Goal: Information Seeking & Learning: Learn about a topic

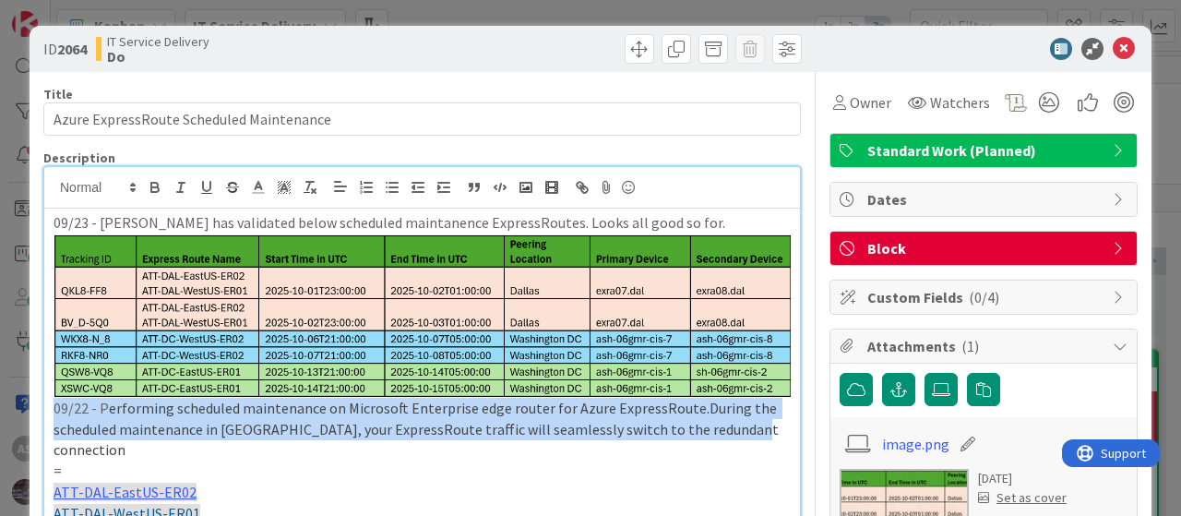
scroll to position [92, 0]
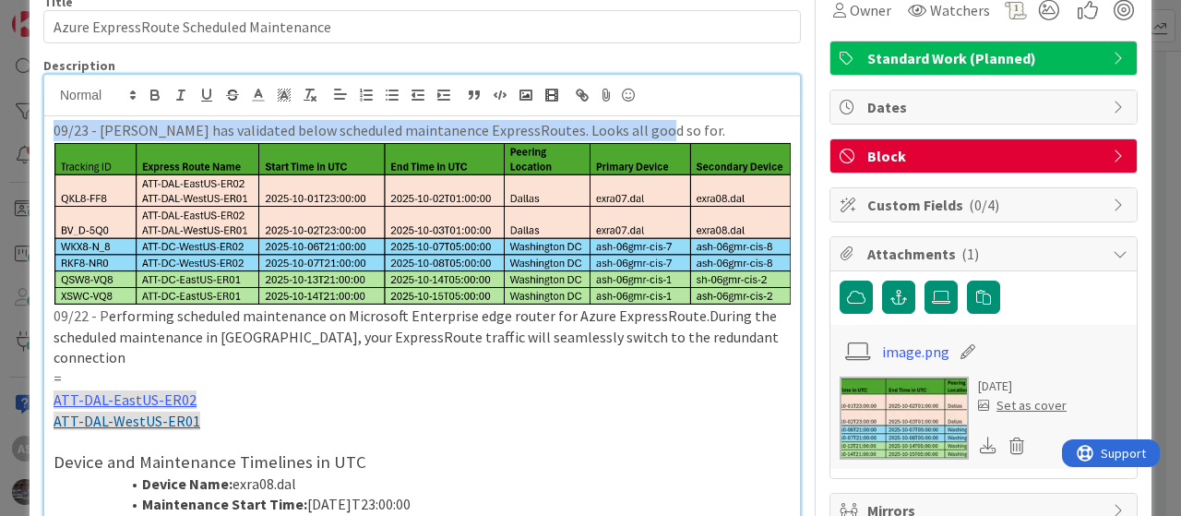
drag, startPoint x: 642, startPoint y: 128, endPoint x: 42, endPoint y: 117, distance: 601.0
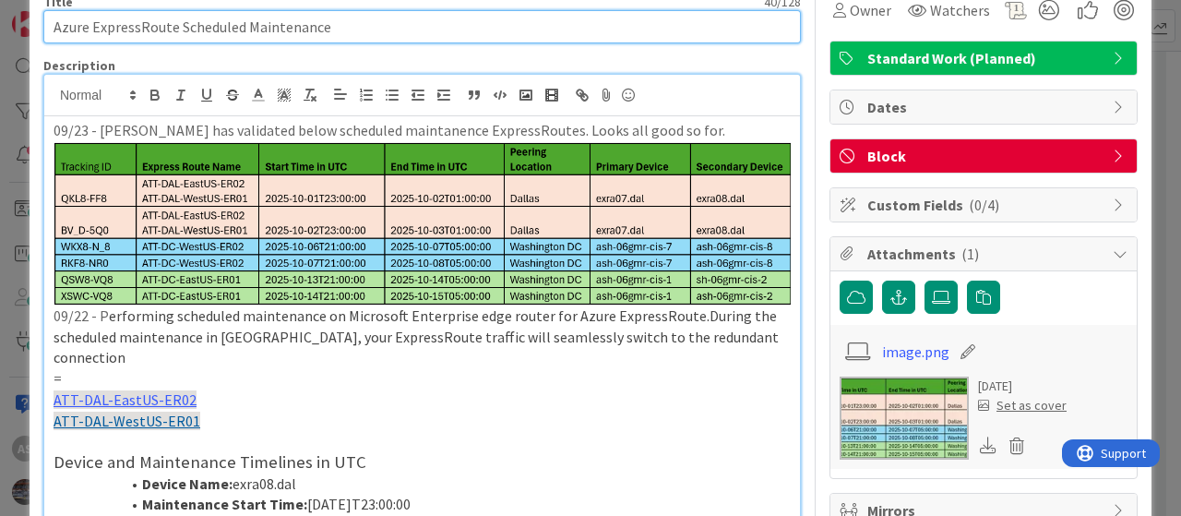
drag, startPoint x: 367, startPoint y: 25, endPoint x: 14, endPoint y: 19, distance: 353.6
click at [14, 19] on div "ID 2064 IT Service Delivery Do Title 40 / 128 Azure ExpressRoute Scheduled Main…" at bounding box center [590, 258] width 1181 height 516
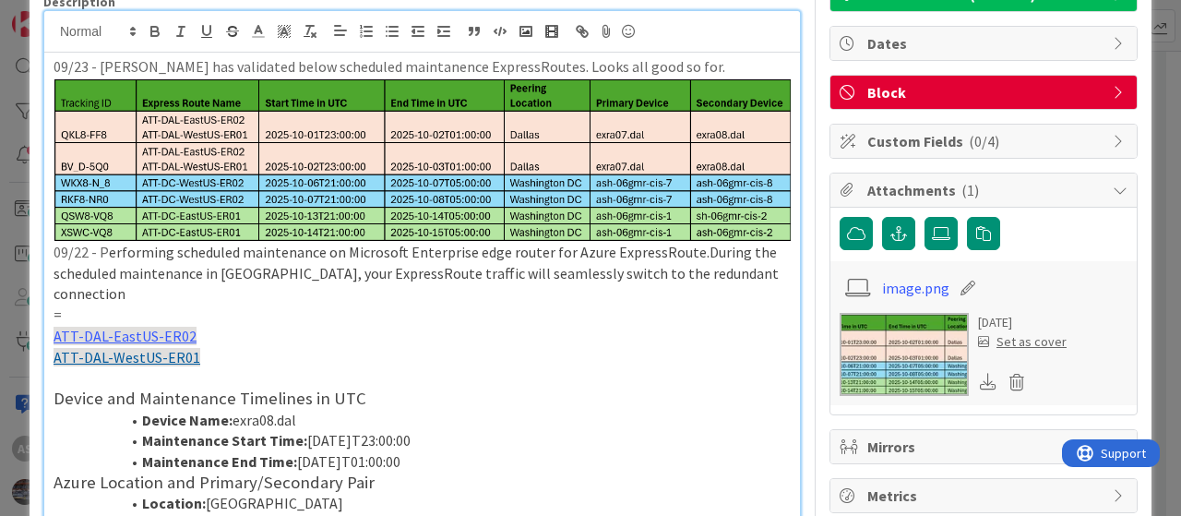
scroll to position [185, 0]
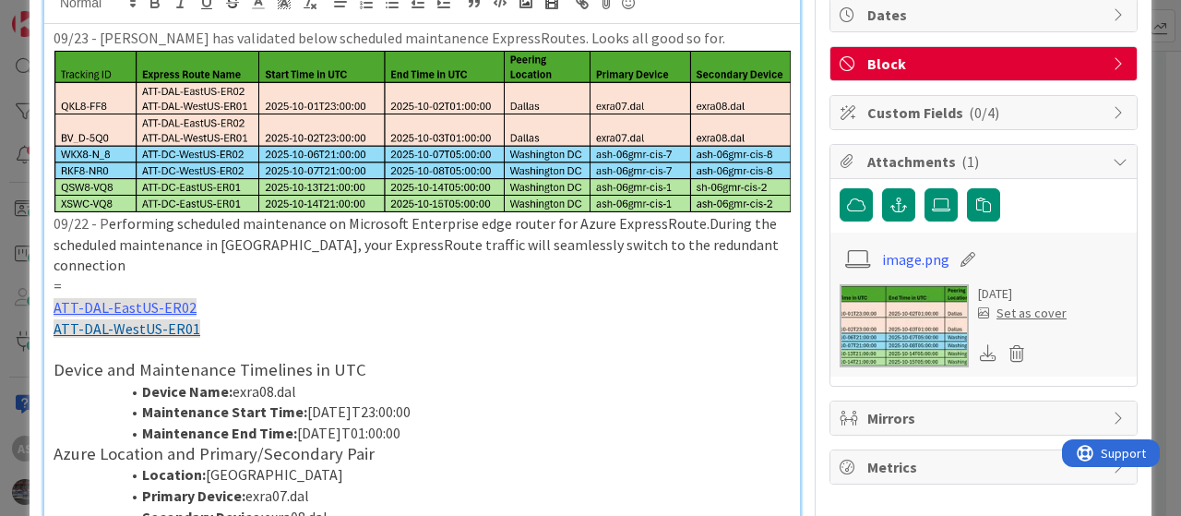
drag, startPoint x: 443, startPoint y: 403, endPoint x: 35, endPoint y: 341, distance: 412.8
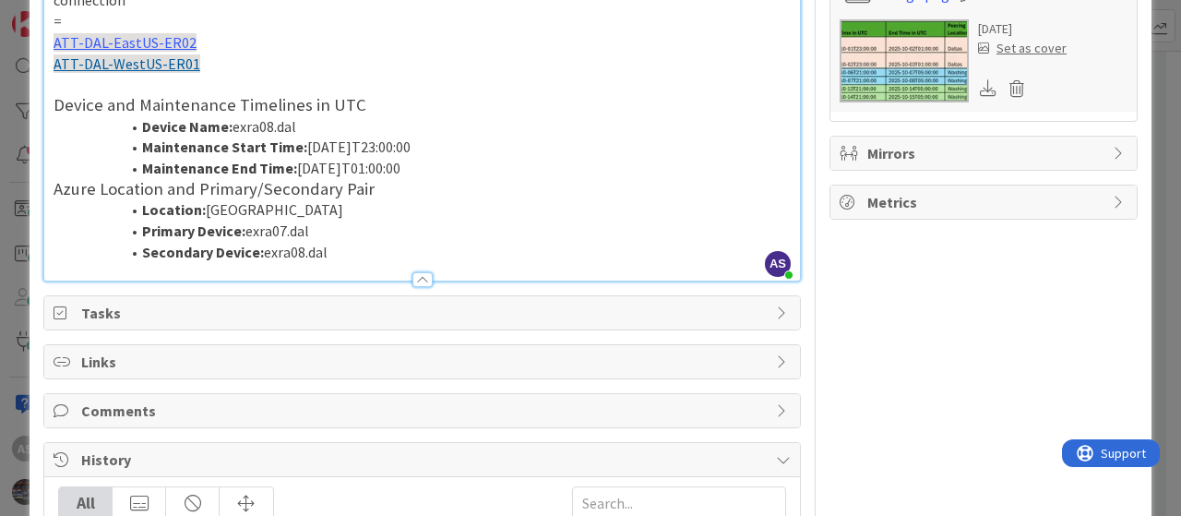
scroll to position [462, 0]
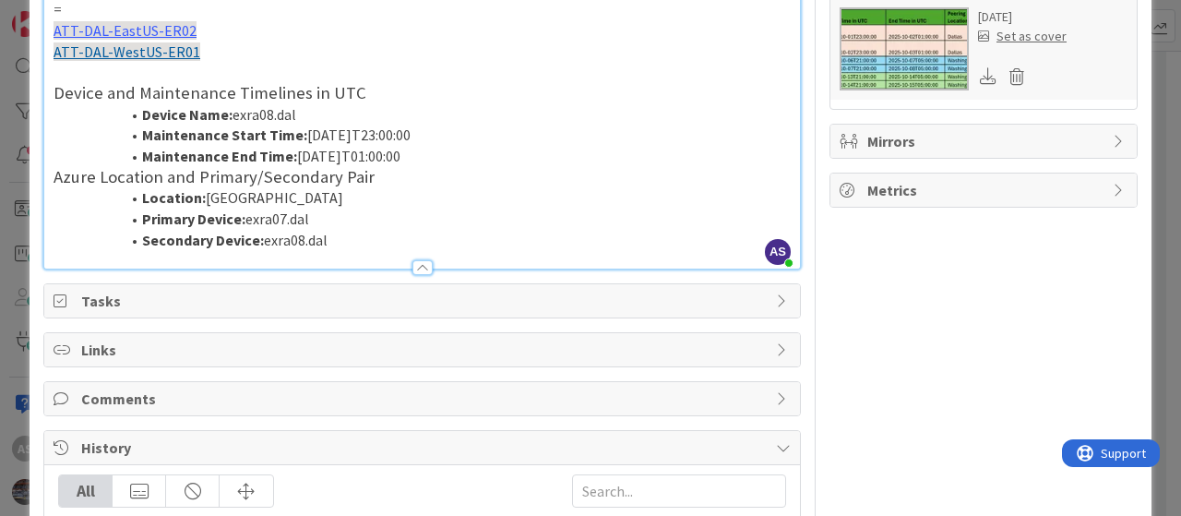
drag, startPoint x: 350, startPoint y: 221, endPoint x: 50, endPoint y: 69, distance: 336.0
click at [50, 69] on div "09/23 - [PERSON_NAME] has validated below scheduled maintanence ExpressRoutes. …" at bounding box center [422, 8] width 756 height 522
click at [340, 146] on li "Maintenance End Time: [DATE]T01:00:00" at bounding box center [433, 156] width 715 height 21
drag, startPoint x: 52, startPoint y: 66, endPoint x: 437, endPoint y: 213, distance: 412.3
click at [437, 213] on div "09/23 - [PERSON_NAME] has validated below scheduled maintanence ExpressRoutes. …" at bounding box center [422, 8] width 756 height 522
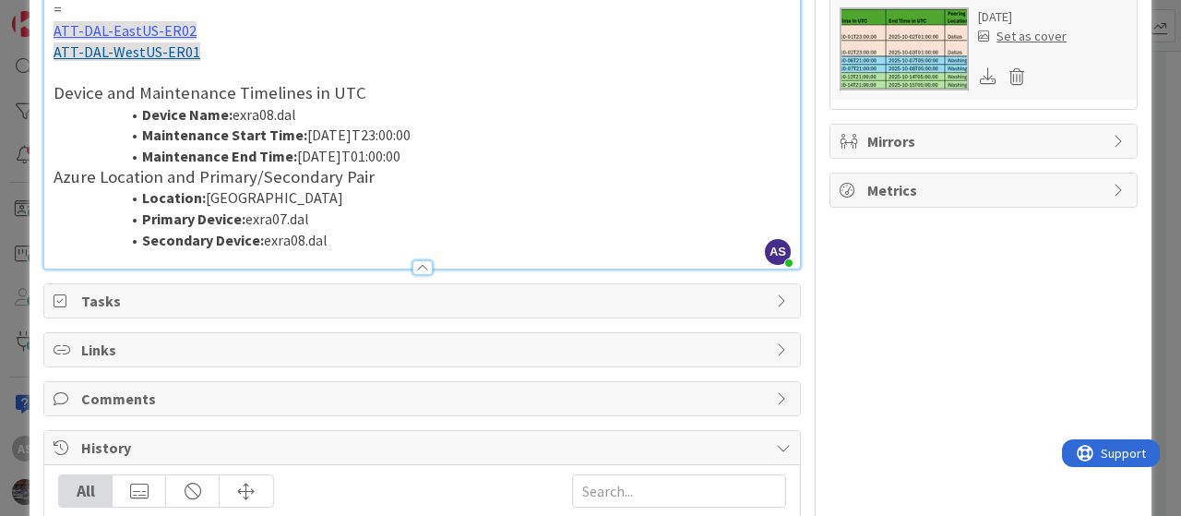
click at [438, 209] on li "Primary Device: exra07.dal" at bounding box center [433, 219] width 715 height 21
drag, startPoint x: 353, startPoint y: 216, endPoint x: 31, endPoint y: 66, distance: 354.7
click at [31, 66] on div "ID 2064 IT Service Delivery Do Title 40 / 128 Azure ExpressRoute Scheduled Main…" at bounding box center [591, 276] width 1122 height 1425
click at [449, 230] on li "Secondary Device: exra08.dal" at bounding box center [433, 240] width 715 height 21
drag, startPoint x: 340, startPoint y: 213, endPoint x: 55, endPoint y: 68, distance: 319.1
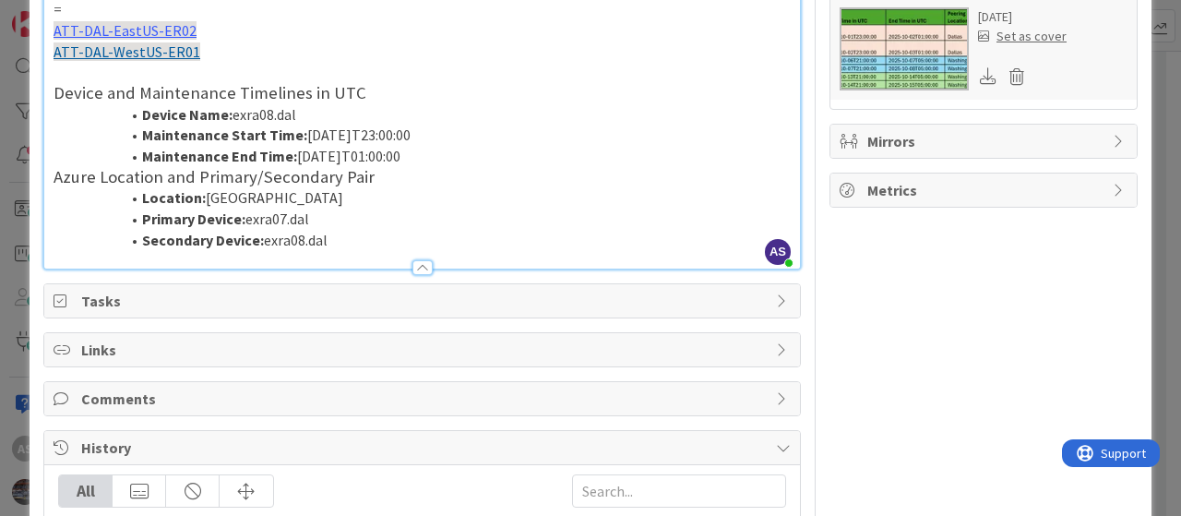
click at [55, 68] on div "09/23 - [PERSON_NAME] has validated below scheduled maintanence ExpressRoutes. …" at bounding box center [422, 8] width 756 height 522
click at [532, 125] on li "Maintenance Start Time: [DATE]T23:00:00" at bounding box center [433, 135] width 715 height 21
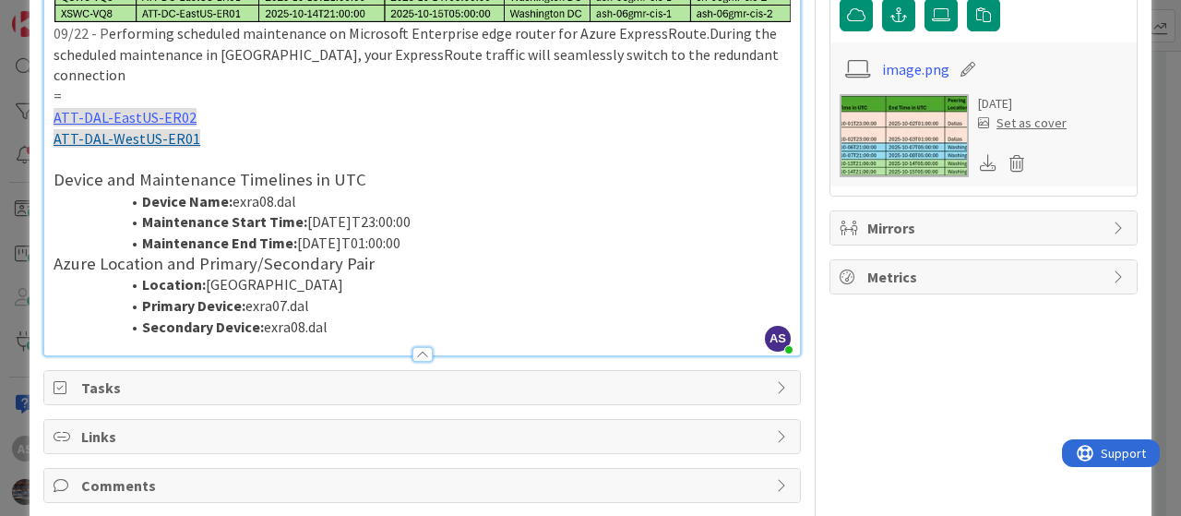
scroll to position [277, 0]
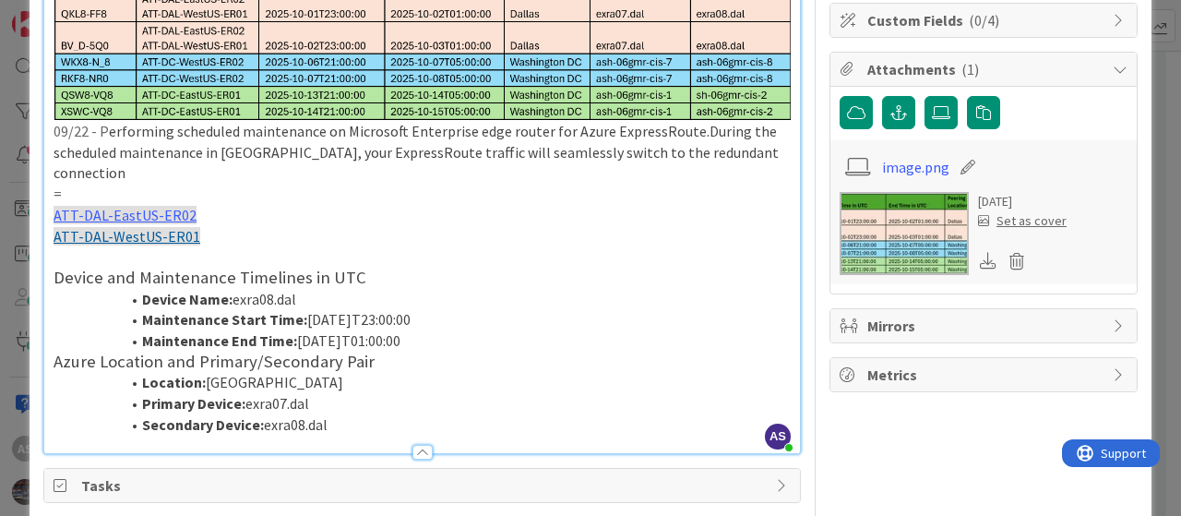
click at [423, 445] on div at bounding box center [423, 452] width 20 height 15
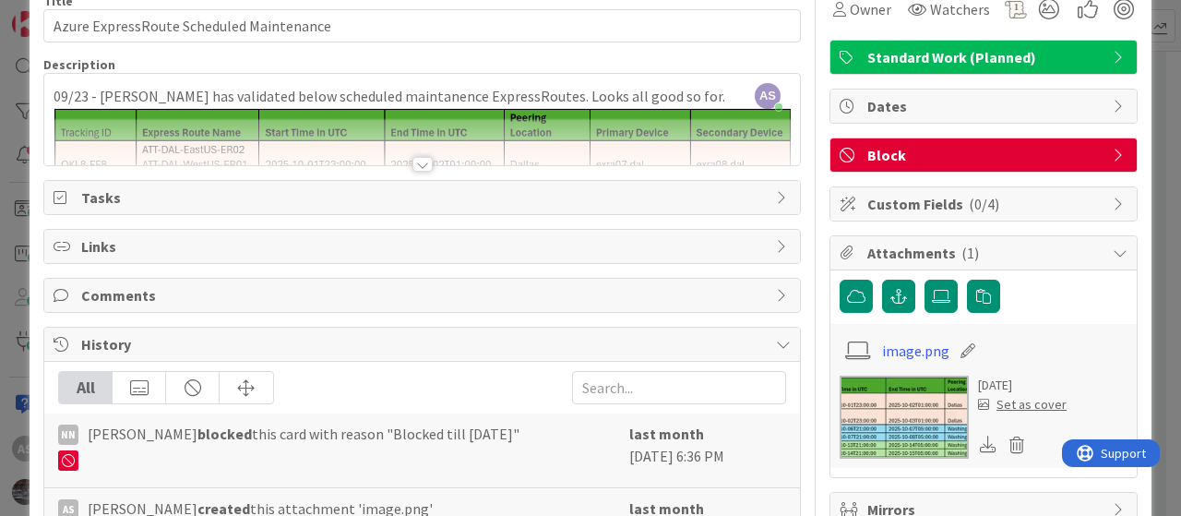
scroll to position [92, 0]
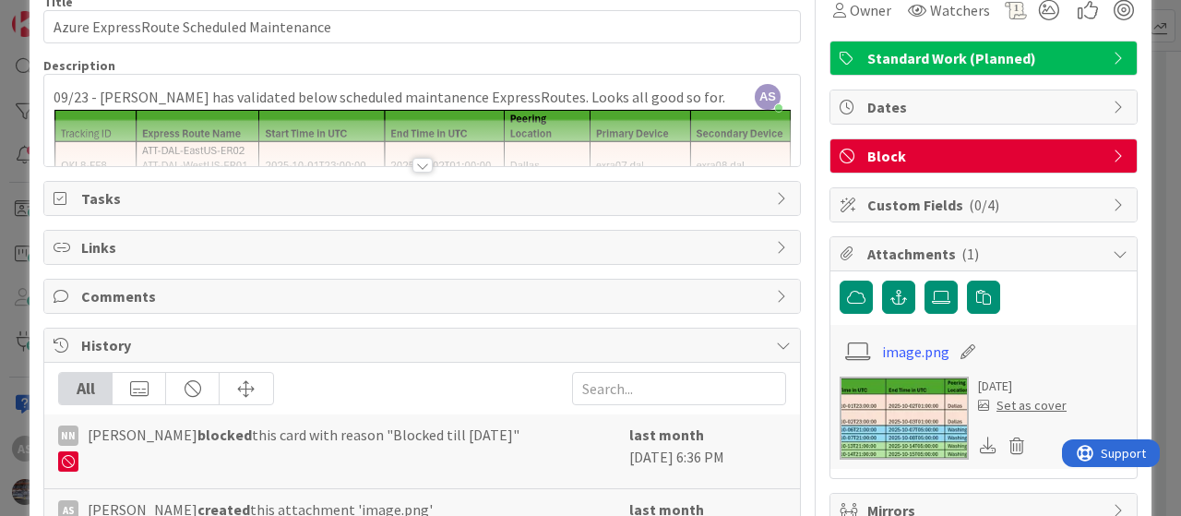
click at [415, 165] on div at bounding box center [423, 165] width 20 height 15
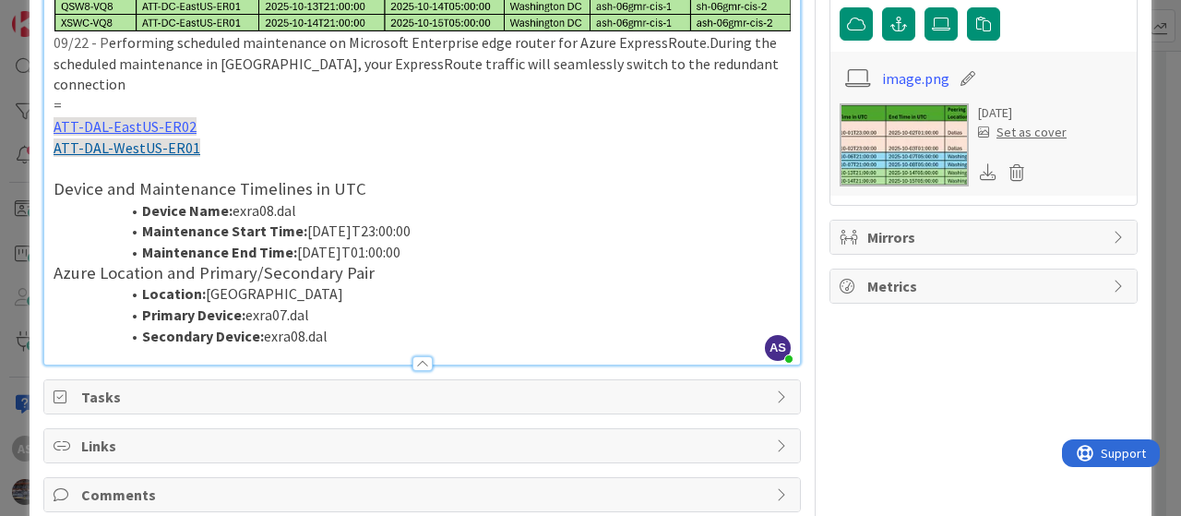
scroll to position [369, 0]
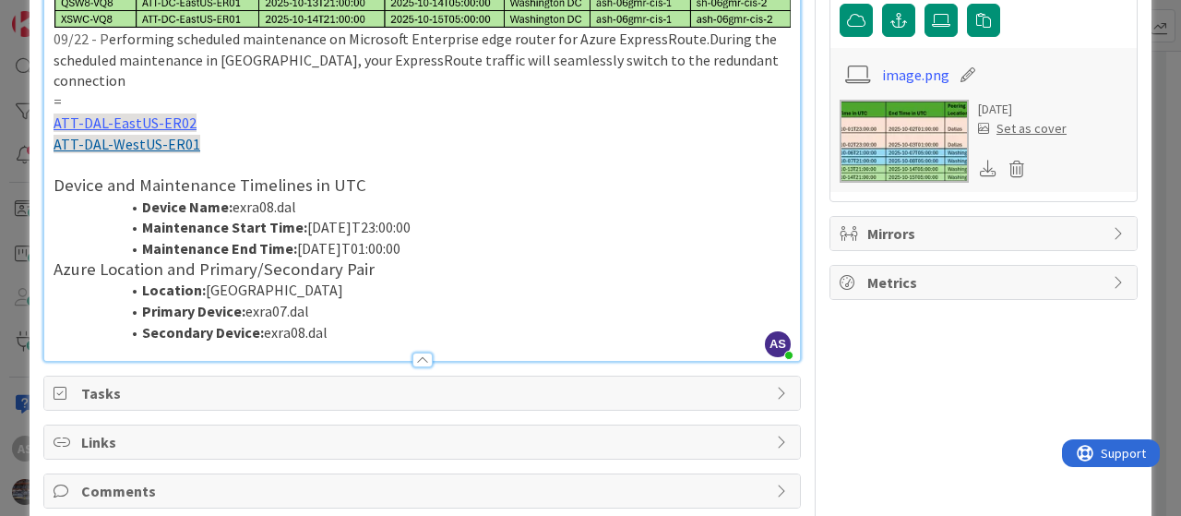
click at [418, 353] on div at bounding box center [423, 360] width 20 height 15
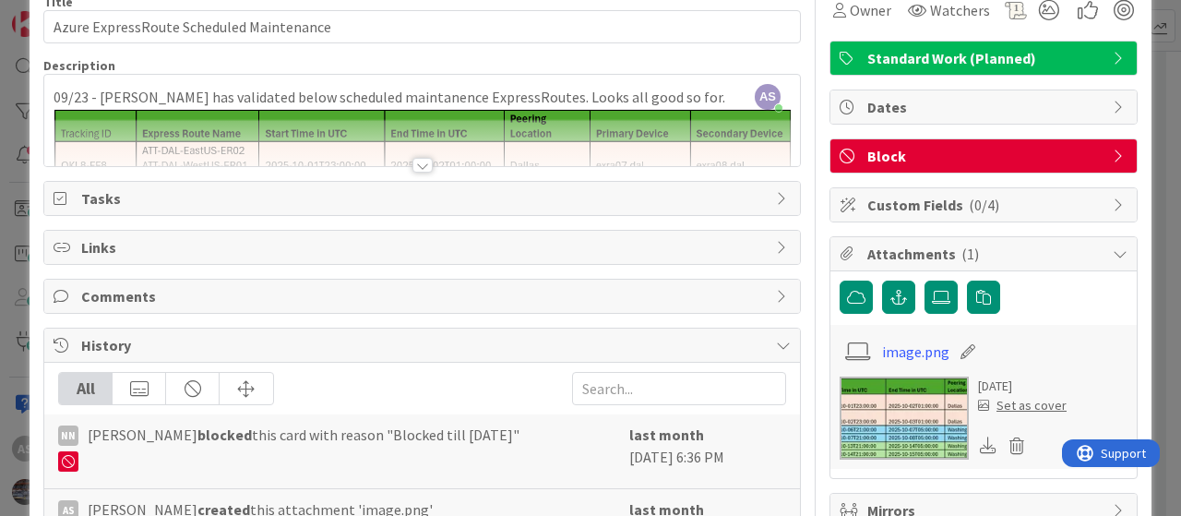
scroll to position [0, 0]
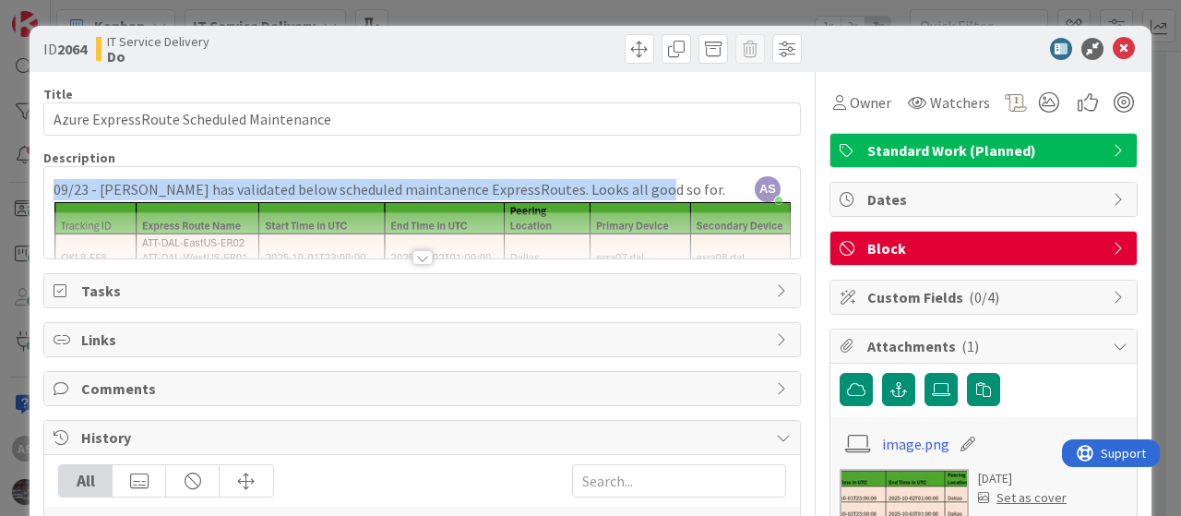
drag, startPoint x: 54, startPoint y: 182, endPoint x: 648, endPoint y: 194, distance: 593.6
click at [648, 194] on p "09/23 - [PERSON_NAME] has validated below scheduled maintanence ExpressRoutes. …" at bounding box center [422, 189] width 737 height 21
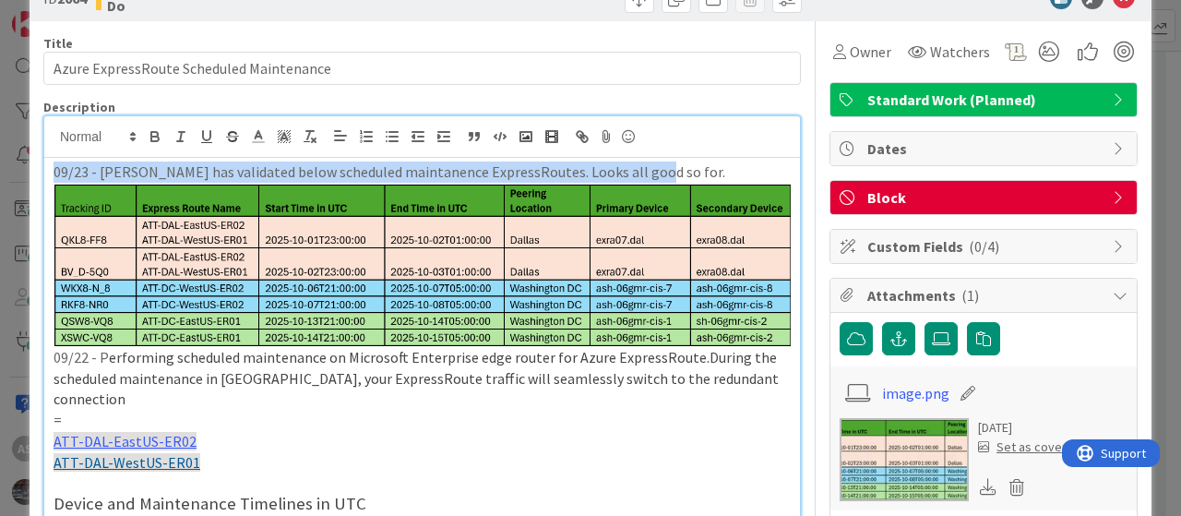
scroll to position [92, 0]
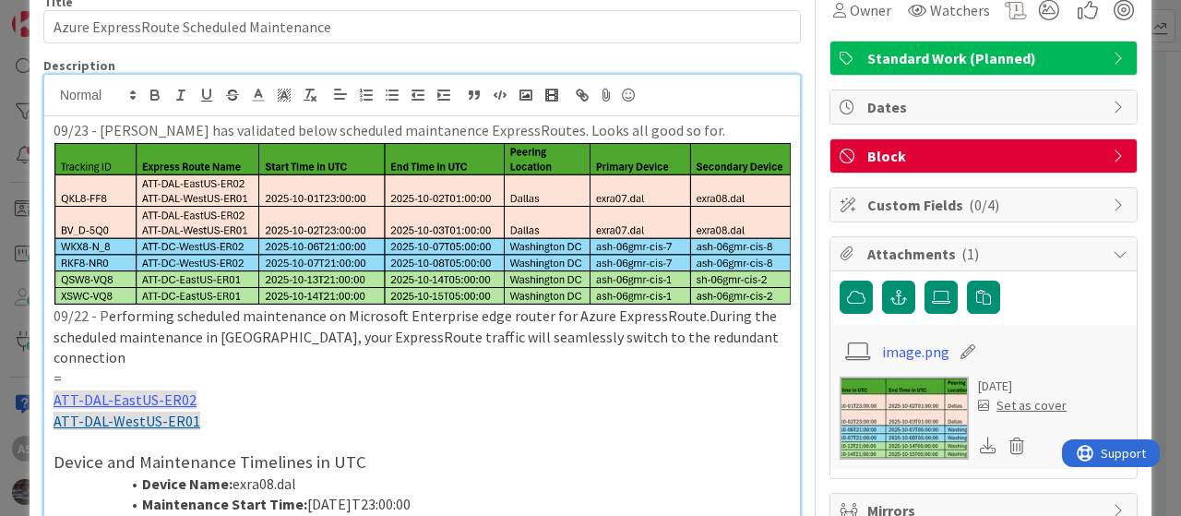
drag, startPoint x: 404, startPoint y: 334, endPoint x: 290, endPoint y: 366, distance: 118.9
click at [402, 335] on span "erforming scheduled maintenance on Microsoft Enterprise edge router for Azure E…" at bounding box center [418, 336] width 728 height 60
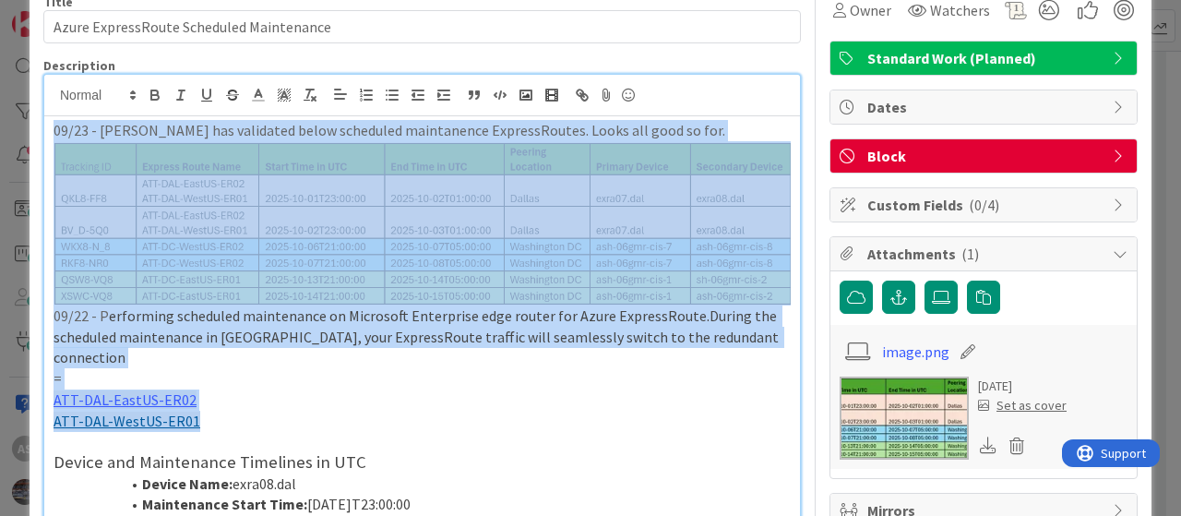
drag, startPoint x: 227, startPoint y: 395, endPoint x: 52, endPoint y: 130, distance: 317.7
click at [52, 130] on div "09/23 - [PERSON_NAME] has validated below scheduled maintanence ExpressRoutes. …" at bounding box center [422, 377] width 756 height 522
click at [52, 133] on div "09/23 - [PERSON_NAME] has validated below scheduled maintanence ExpressRoutes. …" at bounding box center [422, 377] width 756 height 522
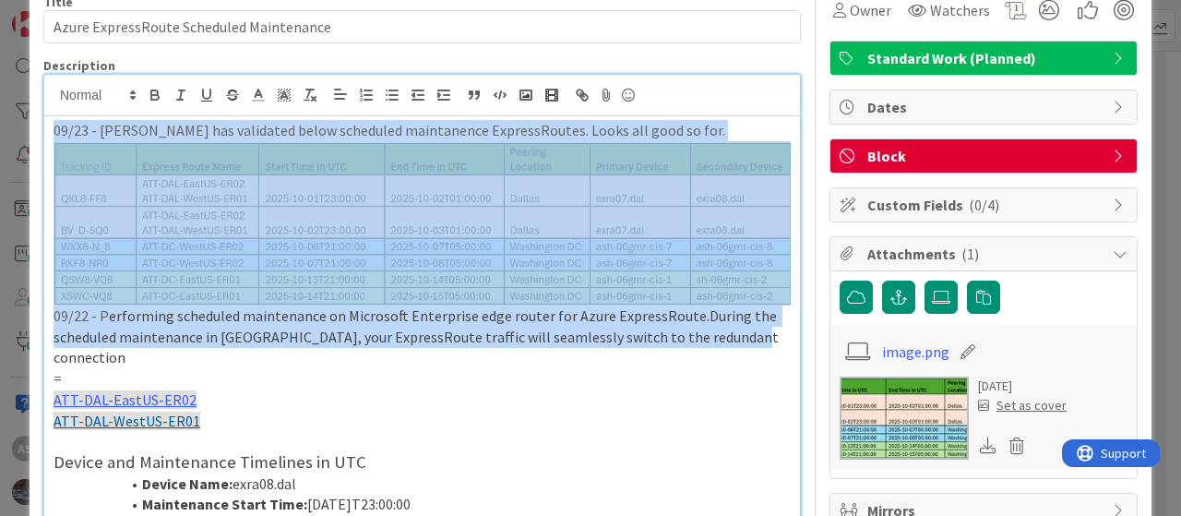
drag, startPoint x: 52, startPoint y: 133, endPoint x: 738, endPoint y: 342, distance: 718.0
click at [738, 342] on div "09/23 - [PERSON_NAME] has validated below scheduled maintanence ExpressRoutes. …" at bounding box center [422, 377] width 756 height 522
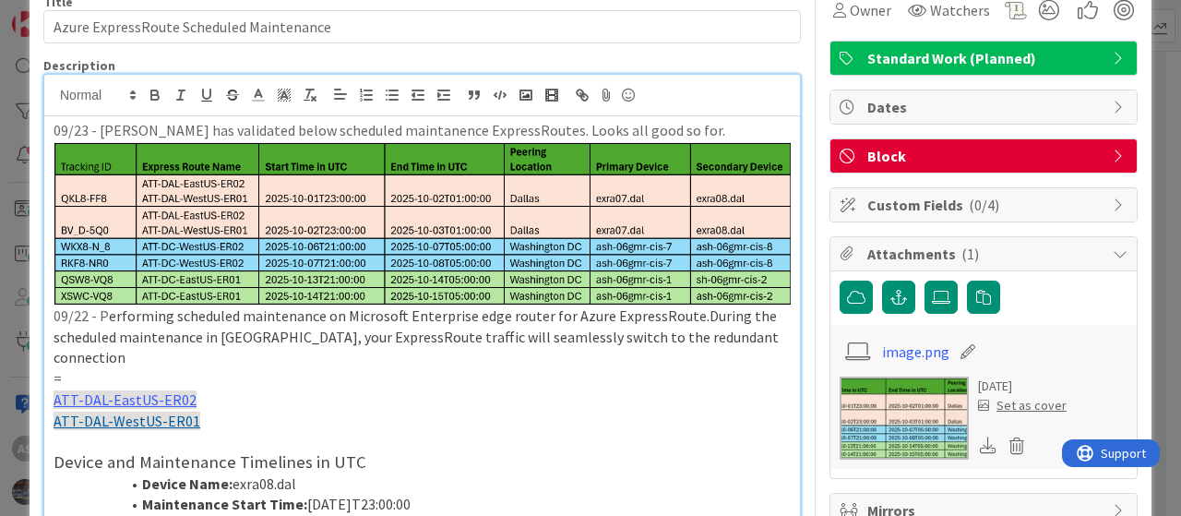
click at [331, 411] on p "ATT-DAL-WestUS-ER01" at bounding box center [422, 421] width 737 height 21
drag, startPoint x: 247, startPoint y: 405, endPoint x: 44, endPoint y: 366, distance: 206.7
click at [44, 366] on div "09/23 - [PERSON_NAME] has validated below scheduled maintanence ExpressRoutes. …" at bounding box center [422, 377] width 756 height 522
click at [65, 368] on p "=" at bounding box center [422, 378] width 737 height 21
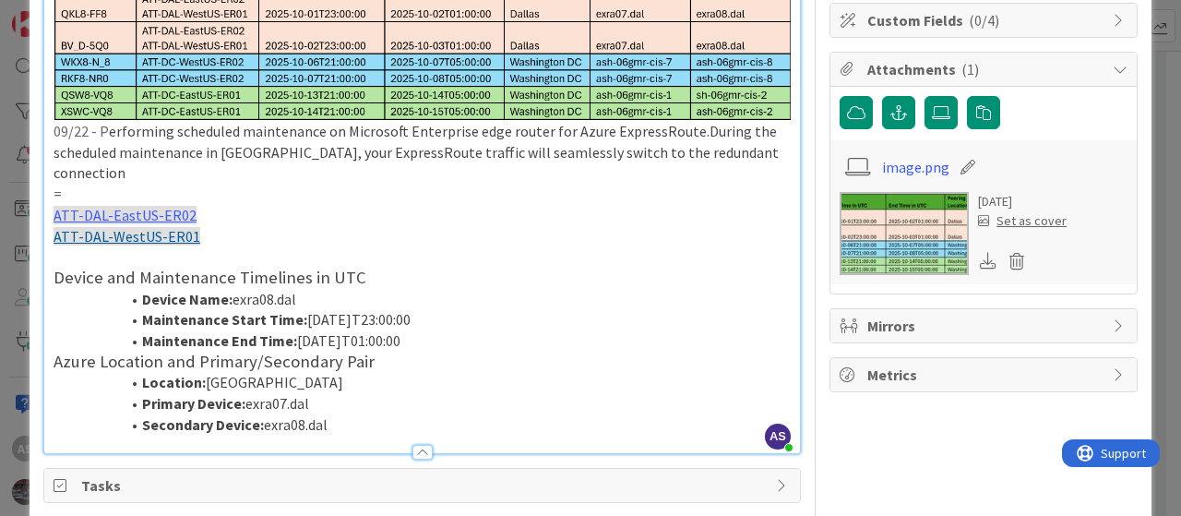
scroll to position [0, 0]
